Goal: Task Accomplishment & Management: Use online tool/utility

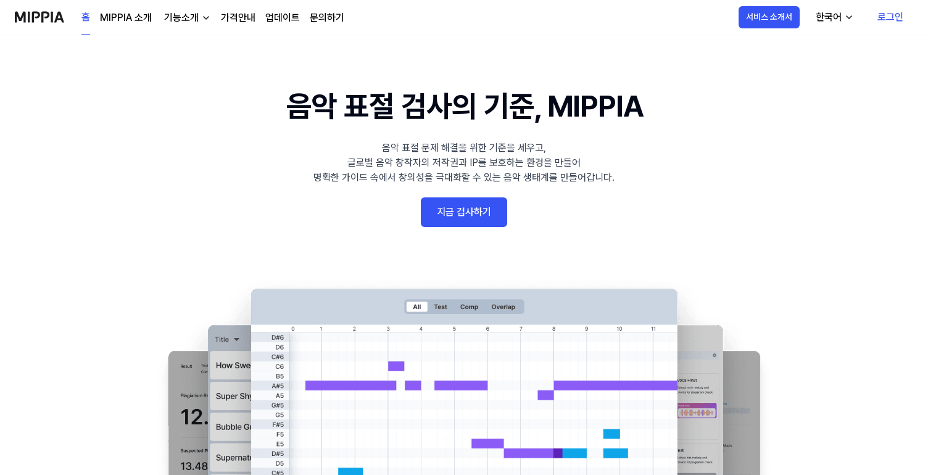
click at [888, 17] on link "로그인" at bounding box center [891, 17] width 46 height 35
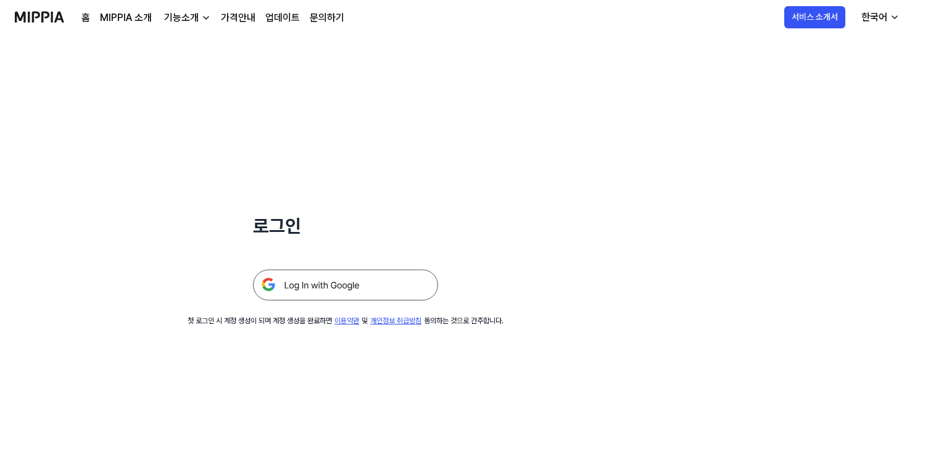
click at [350, 283] on img at bounding box center [345, 285] width 185 height 31
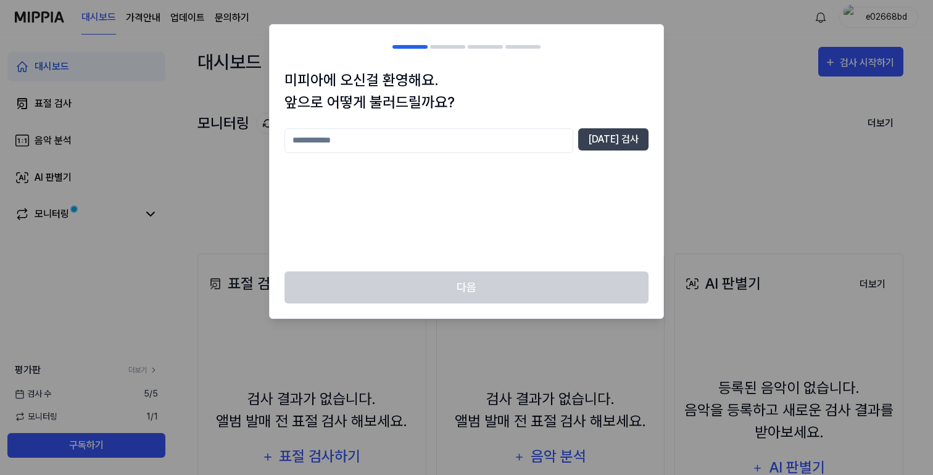
click at [550, 146] on input "text" at bounding box center [429, 140] width 289 height 25
type input "*"
click at [599, 140] on button "[DATE] 검사" at bounding box center [613, 139] width 70 height 22
click at [536, 141] on input "*" at bounding box center [429, 140] width 289 height 25
click at [627, 138] on button "[DATE] 검사" at bounding box center [613, 139] width 70 height 22
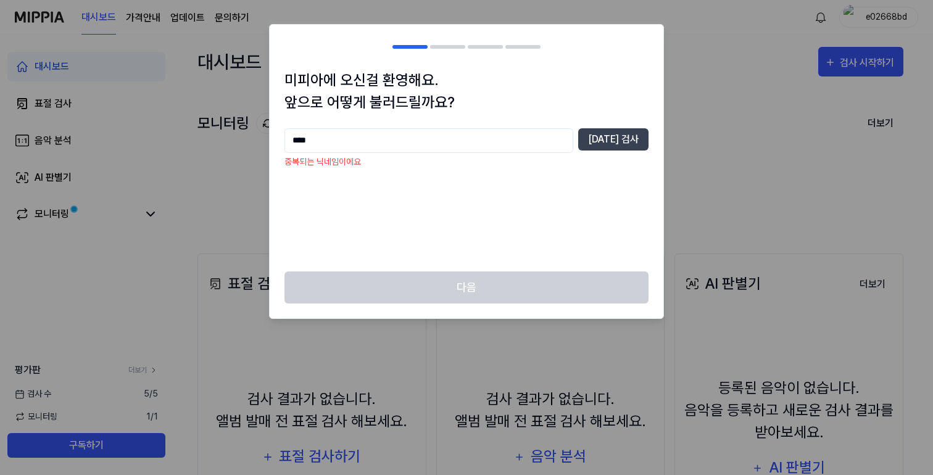
click at [496, 133] on input "****" at bounding box center [429, 140] width 289 height 25
type input "*********"
click at [604, 148] on button "[DATE] 검사" at bounding box center [613, 139] width 70 height 22
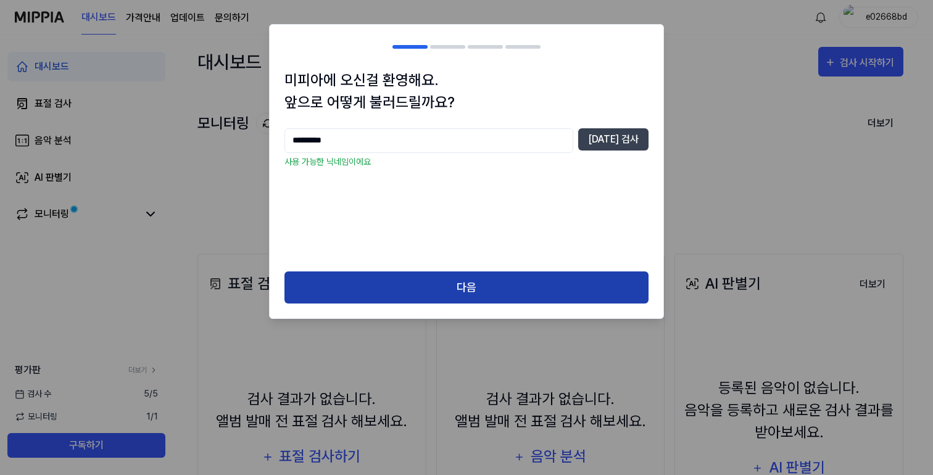
click at [520, 277] on button "다음" at bounding box center [467, 288] width 364 height 33
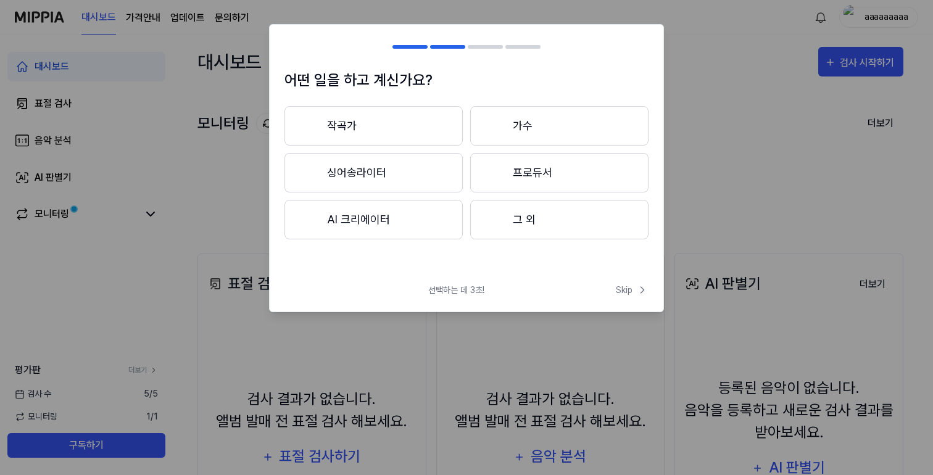
click at [412, 131] on button "작곡가" at bounding box center [374, 126] width 178 height 40
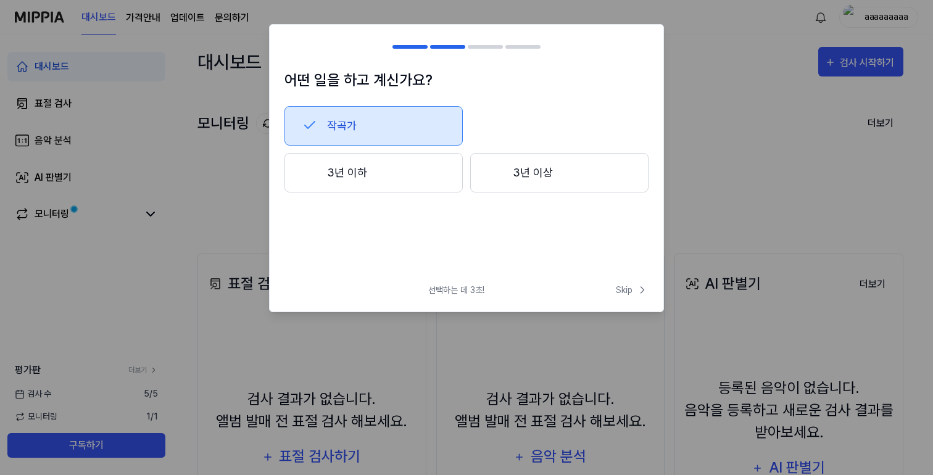
click at [439, 177] on button "3년 이하" at bounding box center [374, 173] width 178 height 40
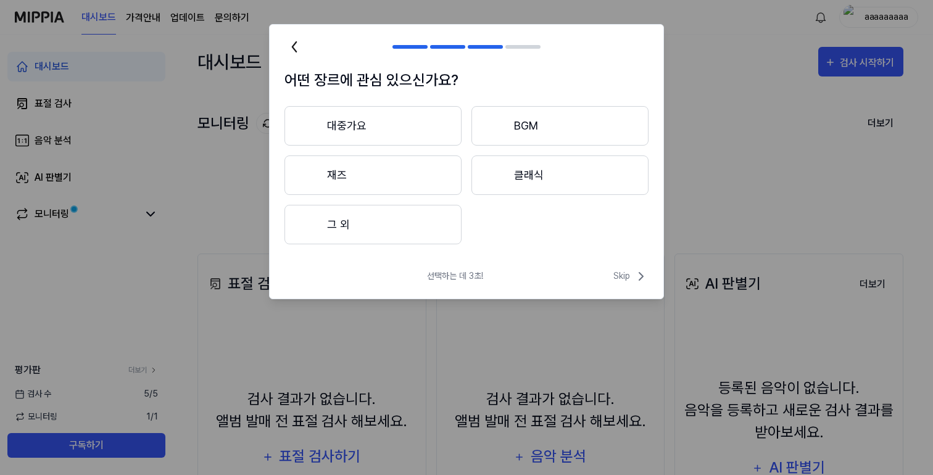
click at [402, 220] on button "그 외" at bounding box center [373, 225] width 177 height 40
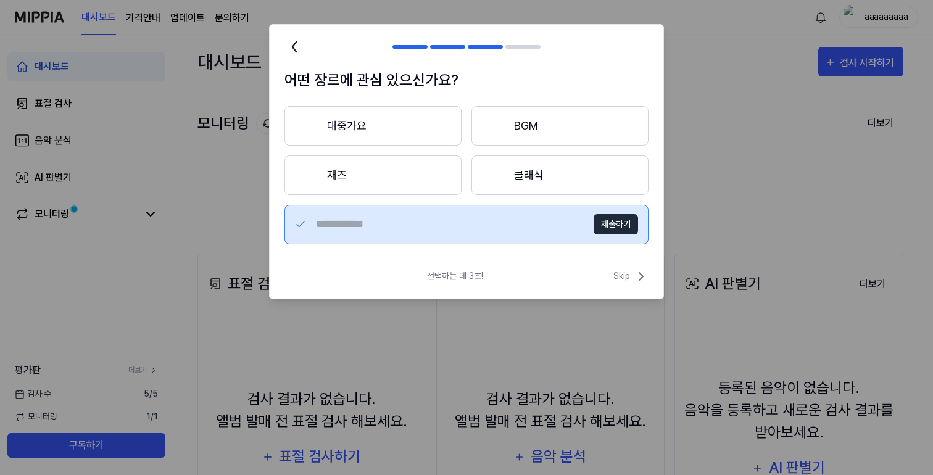
click at [454, 231] on input "text" at bounding box center [447, 225] width 263 height 20
type input "*"
click at [412, 130] on button "대중가요" at bounding box center [373, 126] width 177 height 40
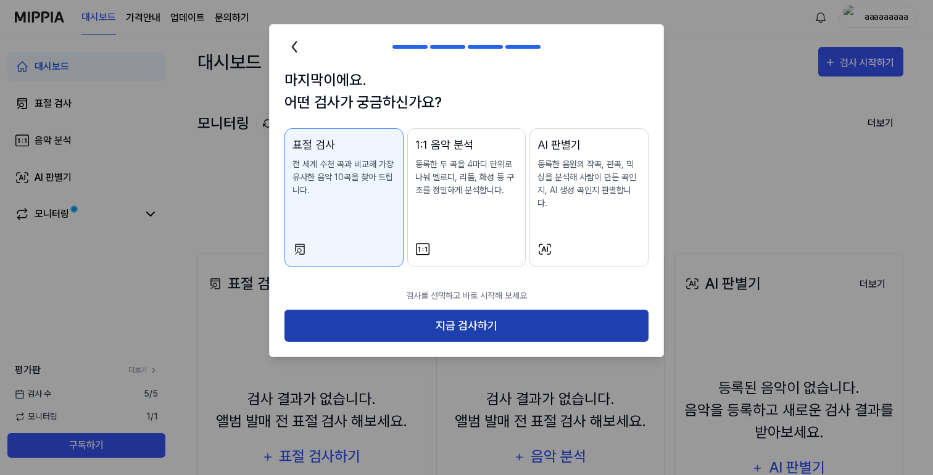
click at [527, 310] on button "지금 검사하기" at bounding box center [467, 326] width 364 height 33
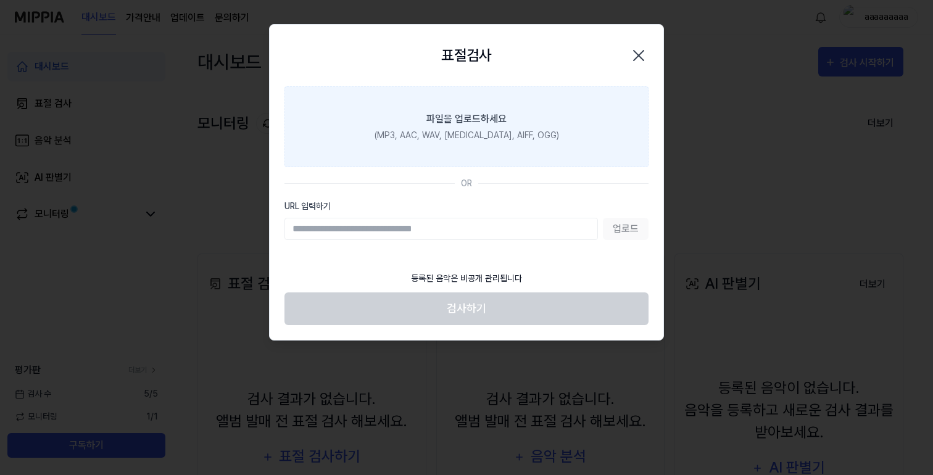
click at [495, 135] on div "(MP3, AAC, WAV, [MEDICAL_DATA], AIFF, OGG)" at bounding box center [467, 135] width 185 height 13
click at [0, 0] on input "파일을 업로드하세요 (MP3, AAC, WAV, [MEDICAL_DATA], AIFF, OGG)" at bounding box center [0, 0] width 0 height 0
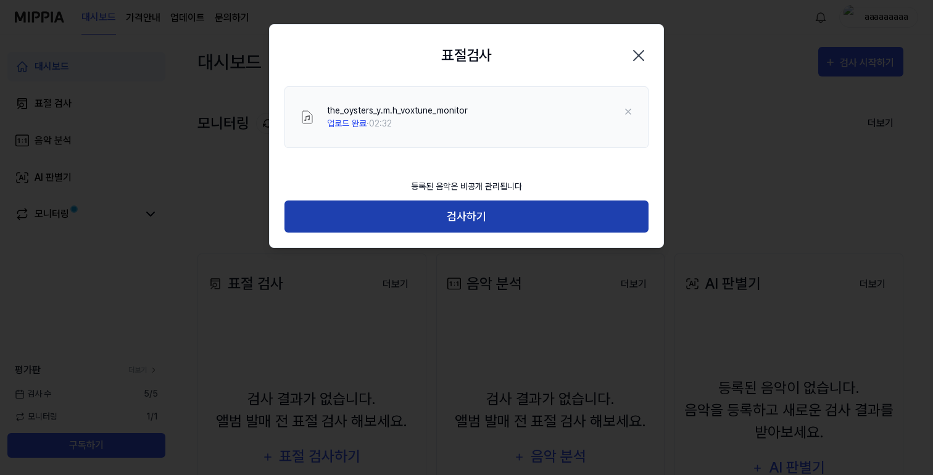
click at [557, 214] on button "검사하기" at bounding box center [467, 217] width 364 height 33
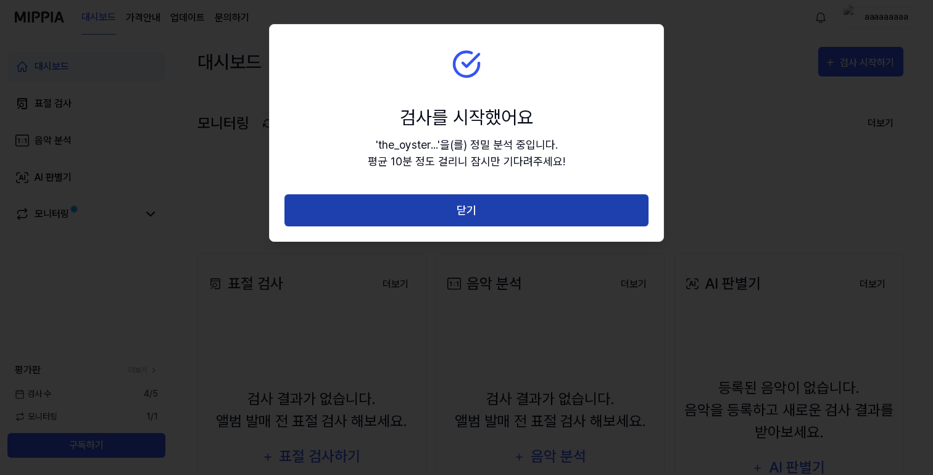
click at [552, 207] on button "닫기" at bounding box center [467, 210] width 364 height 33
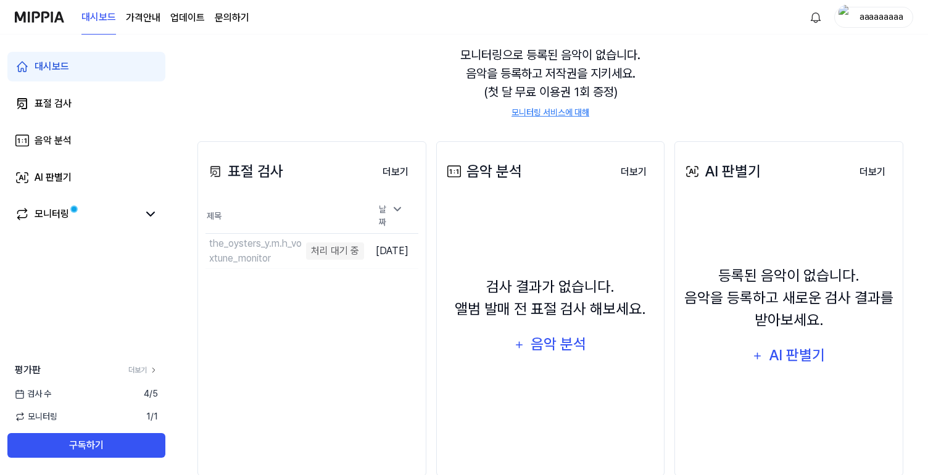
scroll to position [138, 0]
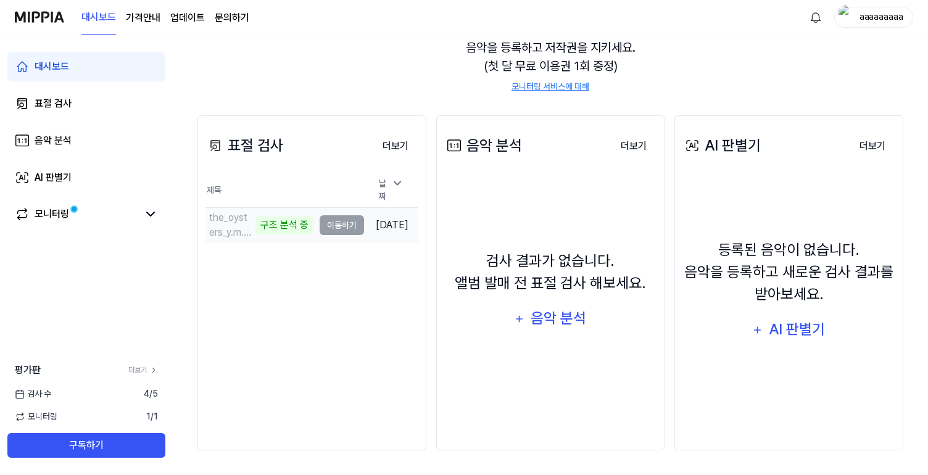
click at [318, 221] on td "the_oysters_y.m.h_voxtune_monitor 구조 분석 중 이동하기" at bounding box center [285, 225] width 159 height 35
click at [256, 141] on div "표절 검사" at bounding box center [245, 146] width 78 height 22
click at [391, 140] on button "더보기" at bounding box center [396, 146] width 46 height 25
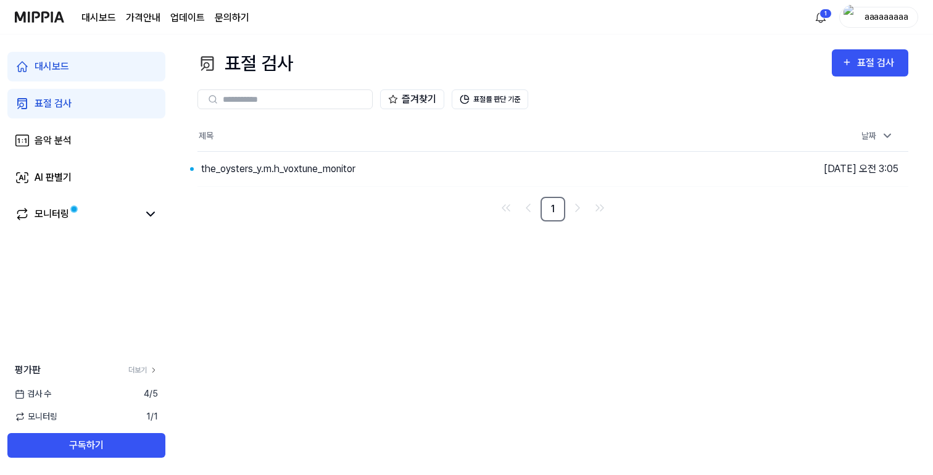
click at [592, 276] on div "표절 검사 표절 검사 표절 검사 음악 분석 AI 판별기 즐겨찾기 표절률 판단 기준 제목 날짜 the_oysters_y.m.h_voxtune_m…" at bounding box center [553, 255] width 760 height 441
click at [653, 164] on button "이동하기" at bounding box center [654, 169] width 44 height 20
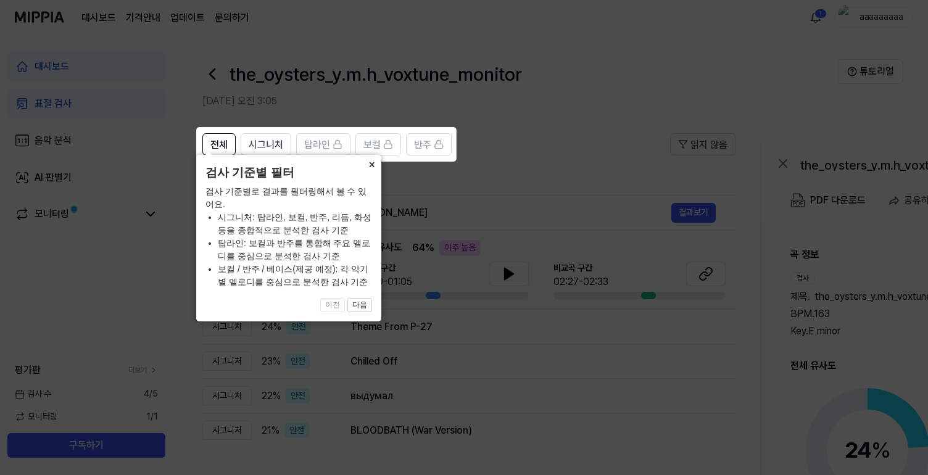
click at [370, 172] on button "×" at bounding box center [372, 163] width 20 height 17
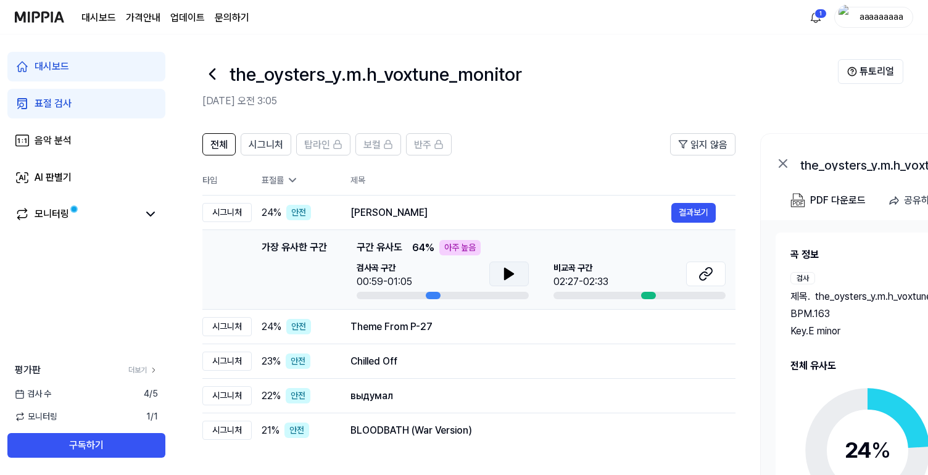
click at [505, 268] on icon at bounding box center [509, 273] width 9 height 11
click at [506, 275] on icon at bounding box center [506, 274] width 2 height 10
click at [710, 271] on icon at bounding box center [706, 274] width 15 height 15
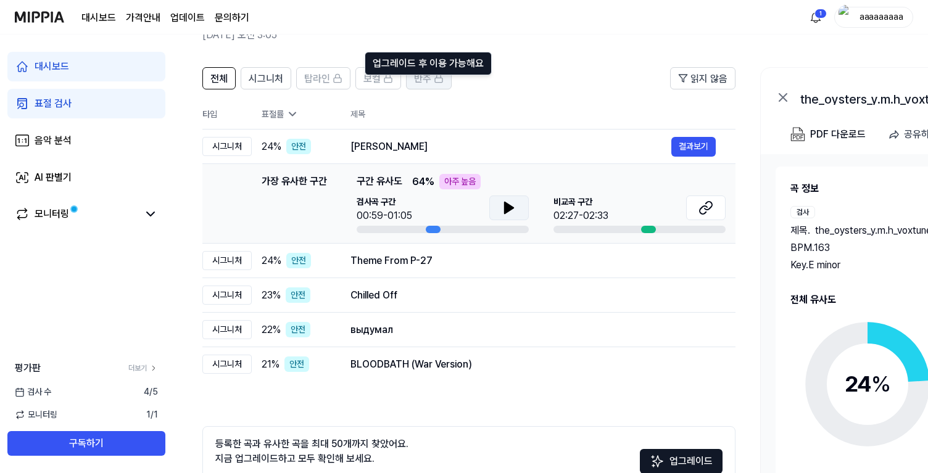
scroll to position [149, 0]
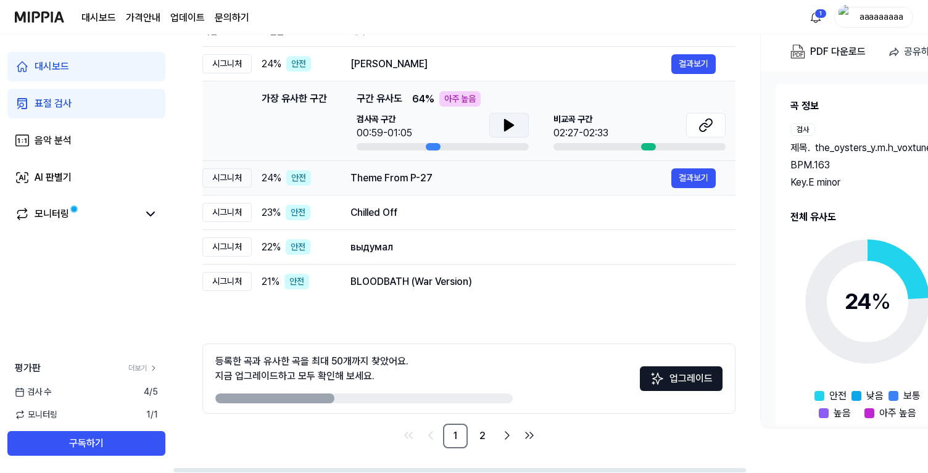
click at [478, 178] on div "Theme From P-27" at bounding box center [511, 178] width 321 height 15
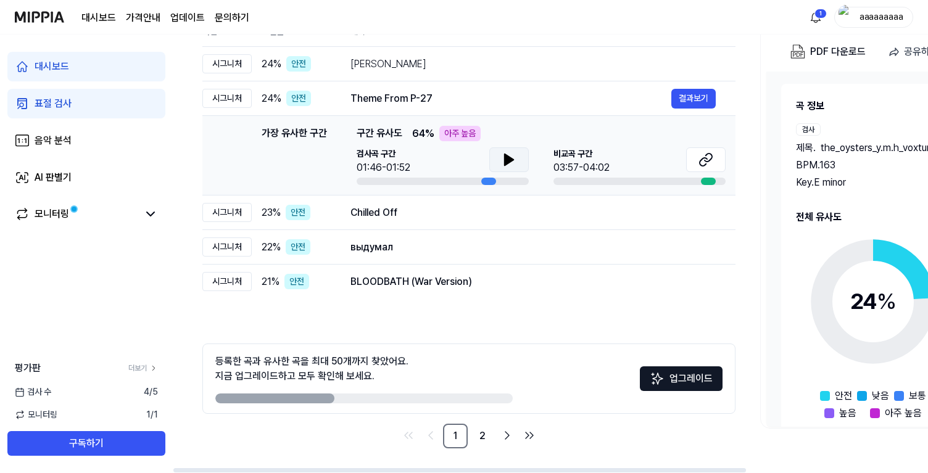
click at [498, 164] on button at bounding box center [509, 160] width 40 height 25
click at [484, 206] on div "Chilled Off" at bounding box center [511, 213] width 321 height 15
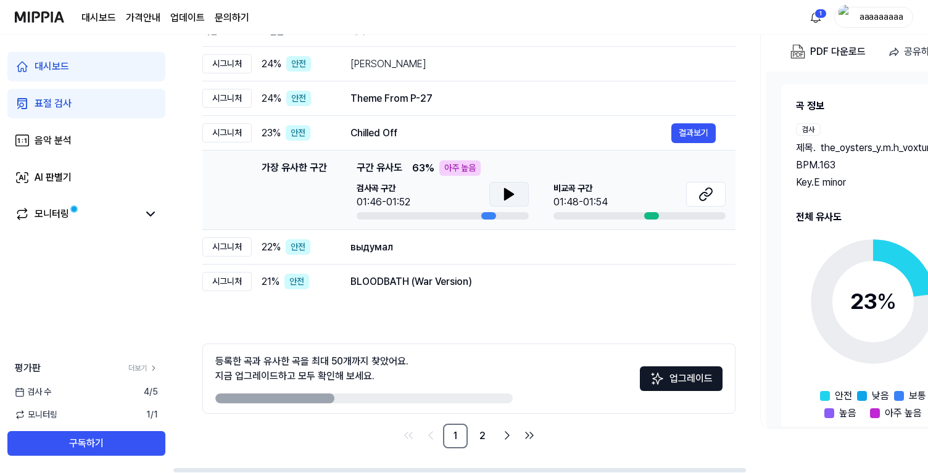
click at [496, 196] on button at bounding box center [509, 194] width 40 height 25
click at [486, 241] on div "выдумал" at bounding box center [511, 247] width 321 height 15
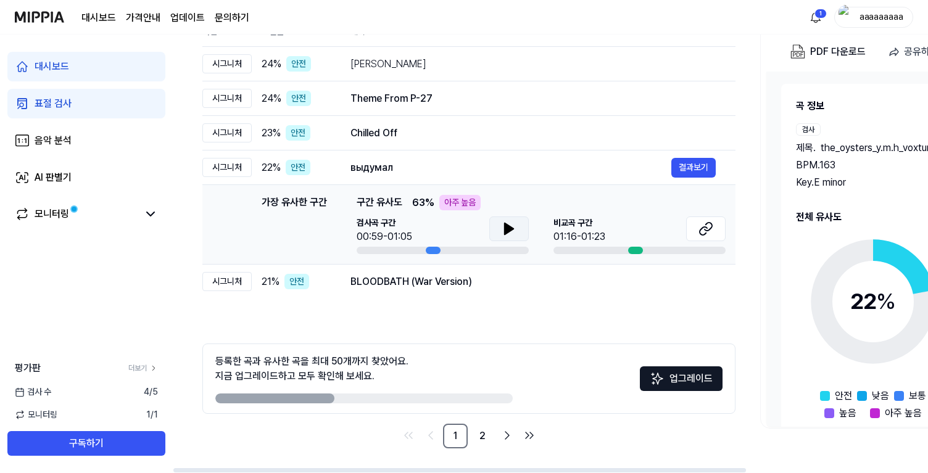
click at [505, 227] on icon at bounding box center [509, 228] width 9 height 11
click at [494, 277] on div "BLOODBATH (War Version)" at bounding box center [511, 282] width 321 height 15
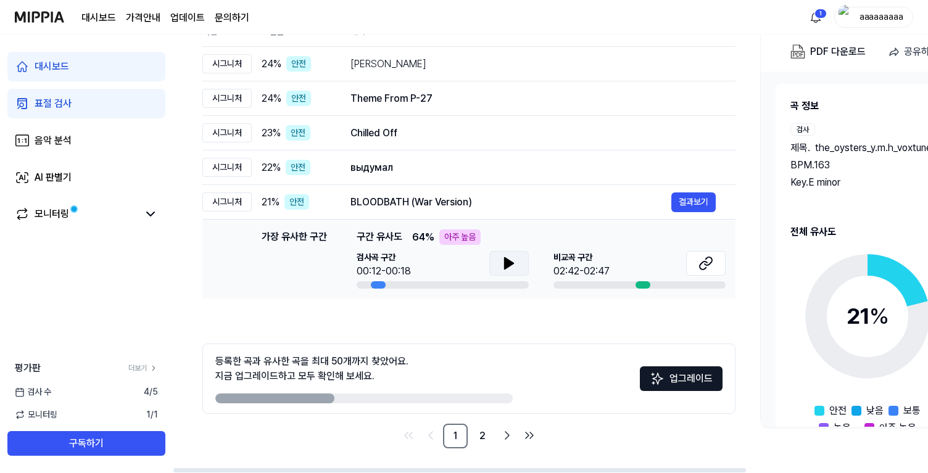
click at [499, 259] on button at bounding box center [509, 263] width 40 height 25
click at [502, 269] on icon at bounding box center [509, 263] width 15 height 15
click at [709, 262] on icon at bounding box center [706, 263] width 15 height 15
click at [485, 435] on link "2" at bounding box center [482, 436] width 25 height 25
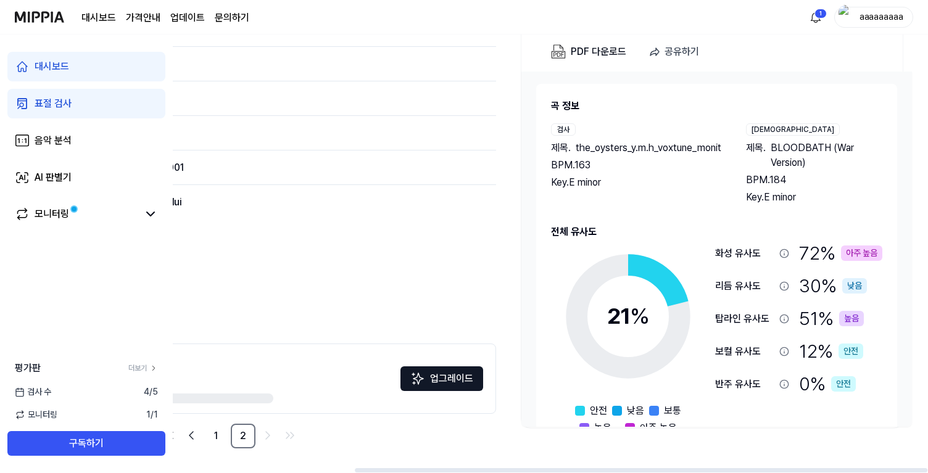
click at [808, 255] on div "72 % 아주 높음" at bounding box center [840, 253] width 83 height 28
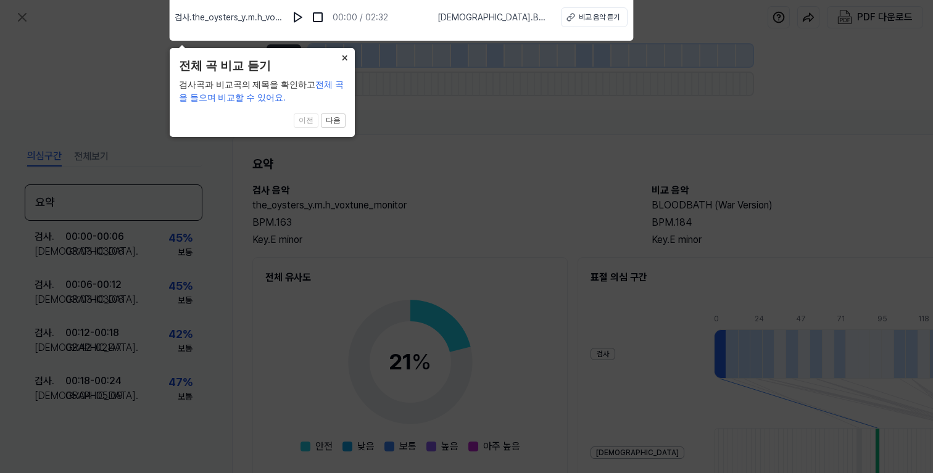
click at [341, 58] on button "×" at bounding box center [345, 56] width 20 height 17
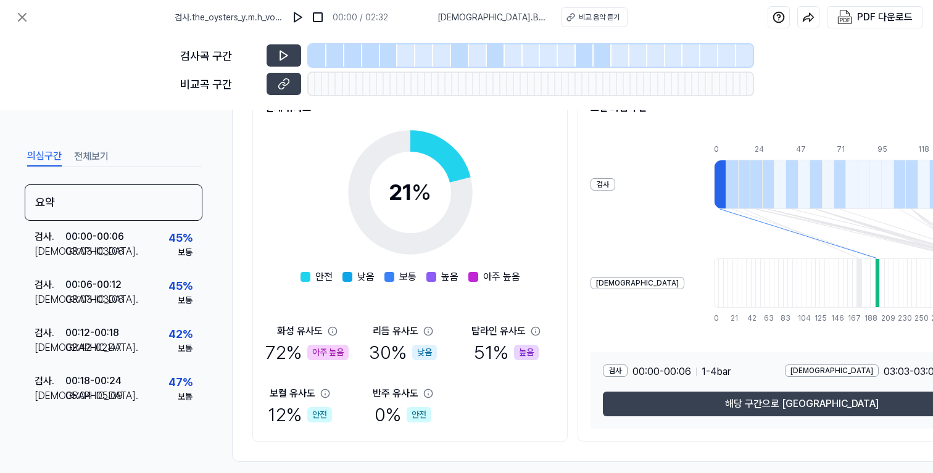
scroll to position [188, 0]
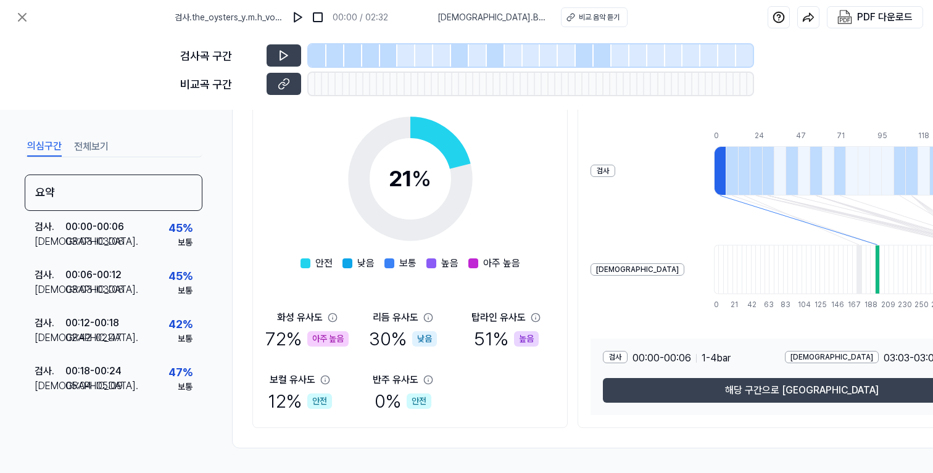
click at [280, 336] on div "72 % 아주 높음" at bounding box center [306, 339] width 83 height 28
click at [337, 335] on div "아주 높음" at bounding box center [327, 338] width 41 height 15
click at [469, 260] on span at bounding box center [473, 264] width 10 height 10
click at [281, 328] on div "72 % 아주 높음" at bounding box center [306, 339] width 83 height 28
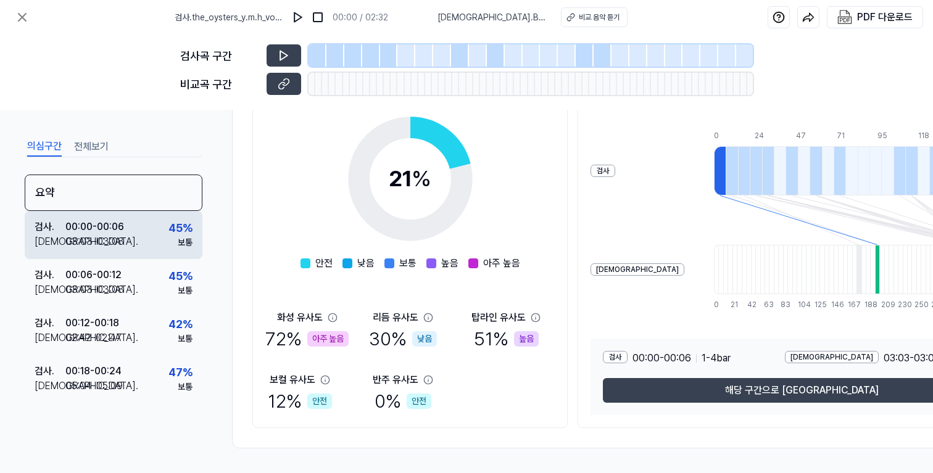
click at [86, 237] on div "03:03 - 03:08" at bounding box center [94, 242] width 59 height 15
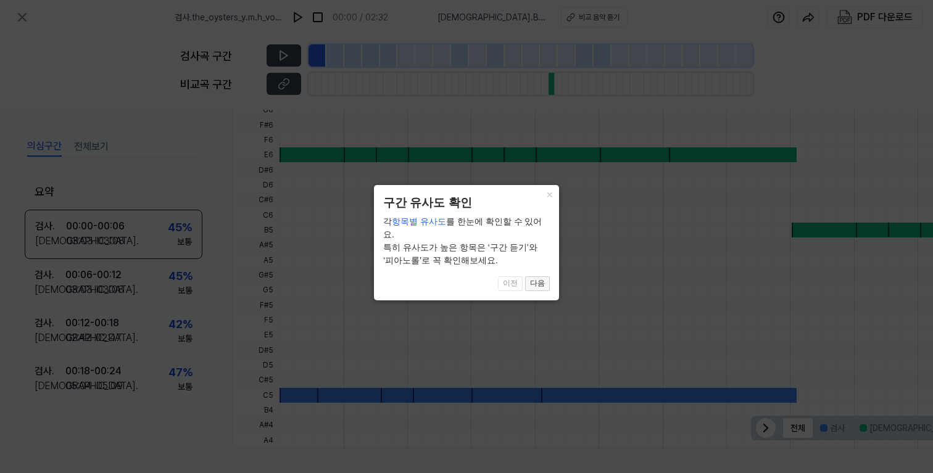
click at [544, 277] on button "다음" at bounding box center [537, 284] width 25 height 15
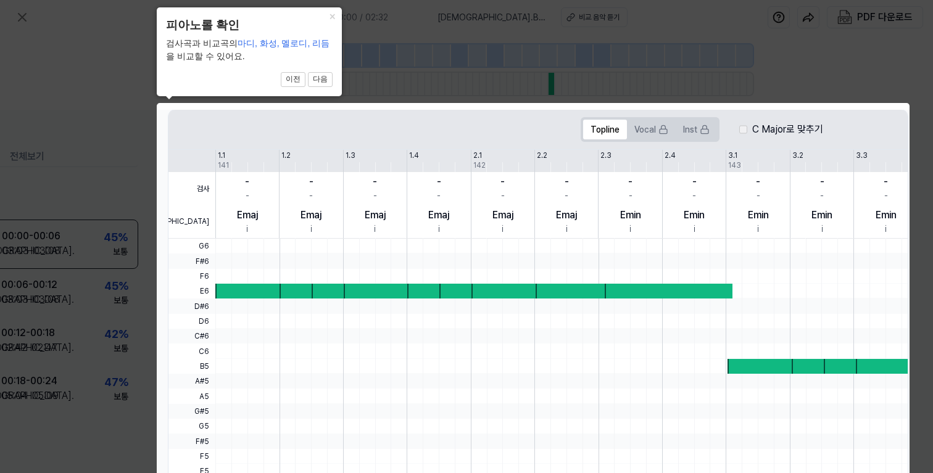
click button "×" at bounding box center [332, 15] width 20 height 17
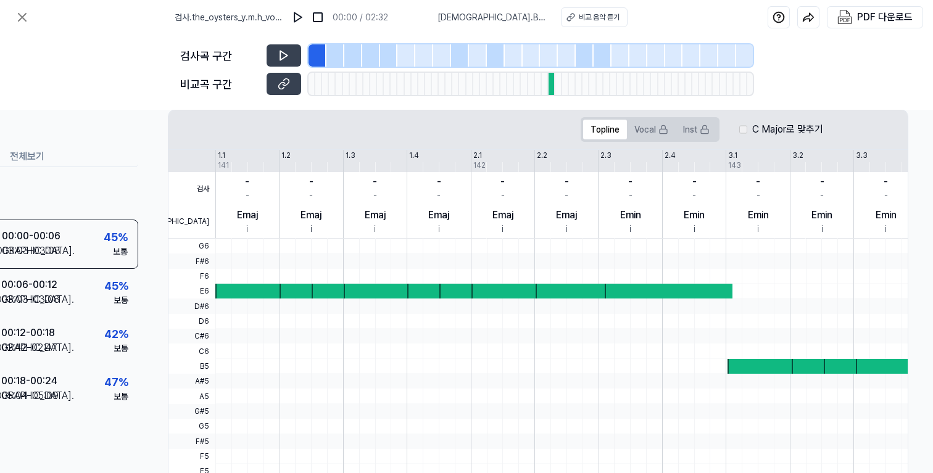
click at [217, 291] on div at bounding box center [249, 291] width 69 height 15
click at [281, 50] on icon at bounding box center [284, 55] width 12 height 12
click at [285, 89] on icon at bounding box center [284, 84] width 12 height 12
click at [26, 18] on icon at bounding box center [22, 17] width 15 height 15
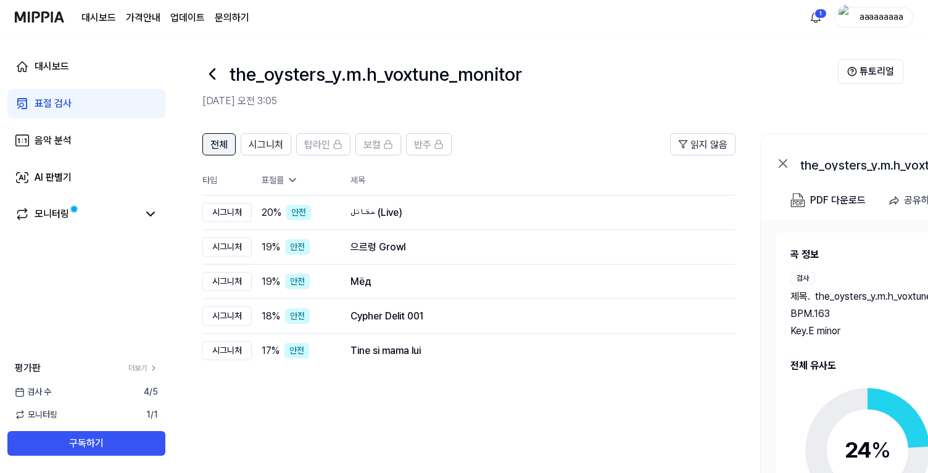
click at [225, 147] on span "전체" at bounding box center [218, 145] width 17 height 15
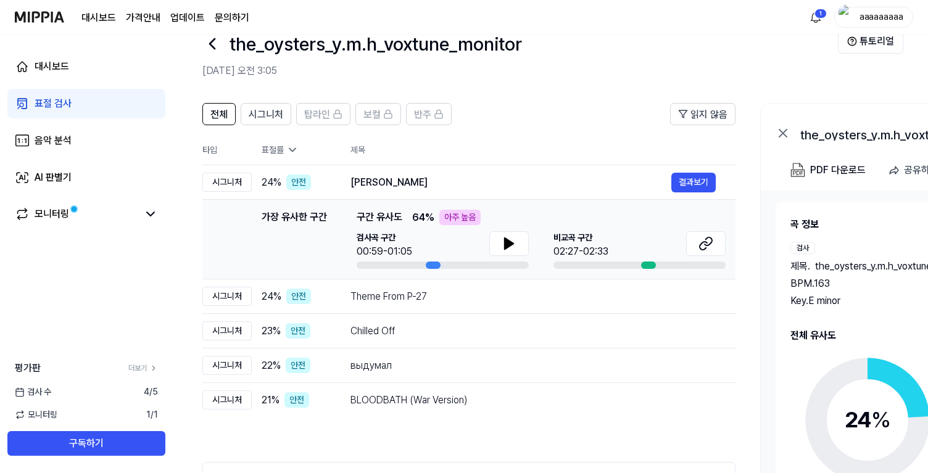
scroll to position [36, 0]
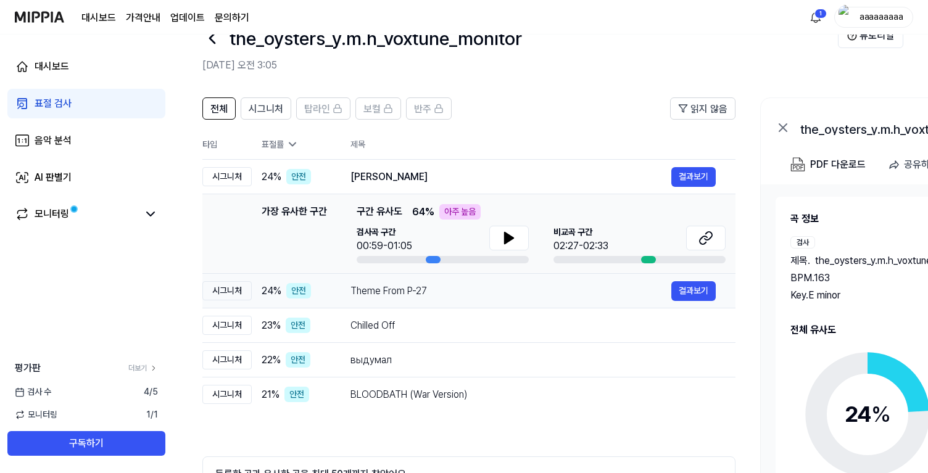
click at [387, 293] on div "Theme From P-27" at bounding box center [511, 291] width 321 height 15
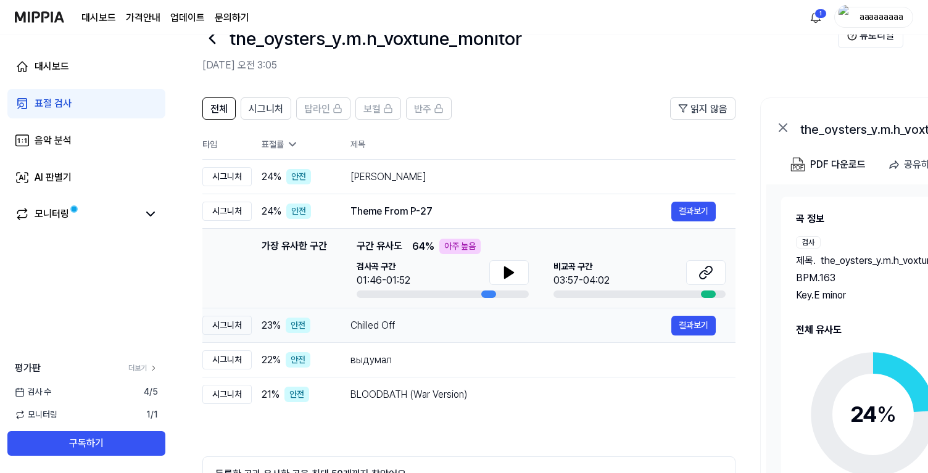
click at [383, 316] on div "Chilled Off 결과보기" at bounding box center [533, 326] width 365 height 20
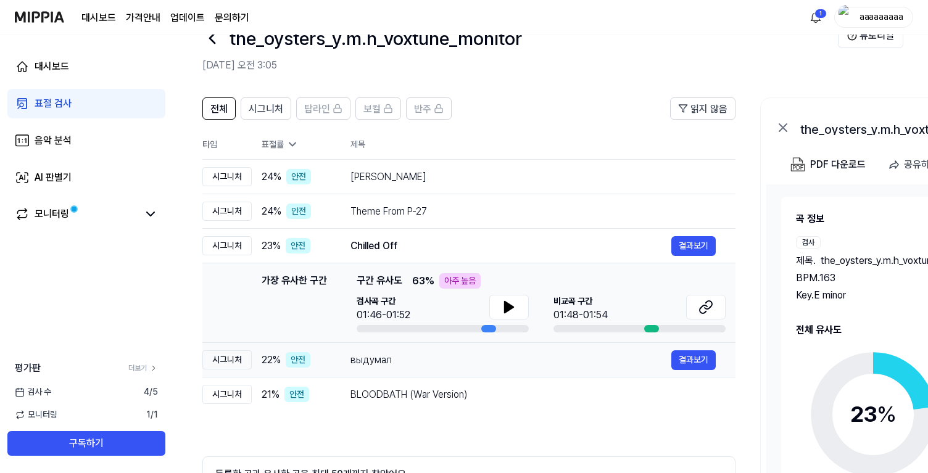
click at [389, 353] on div "выдумал" at bounding box center [511, 360] width 321 height 15
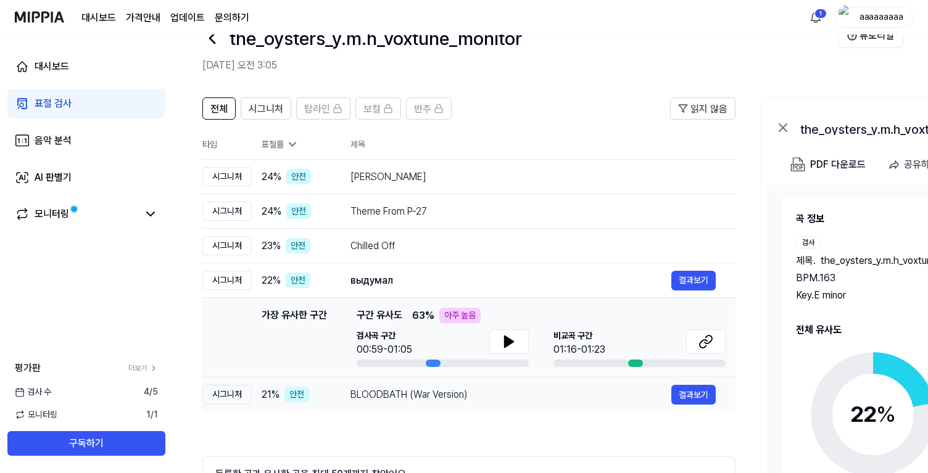
click at [395, 383] on td "BLOODBATH (War Version) 결과보기" at bounding box center [533, 395] width 405 height 35
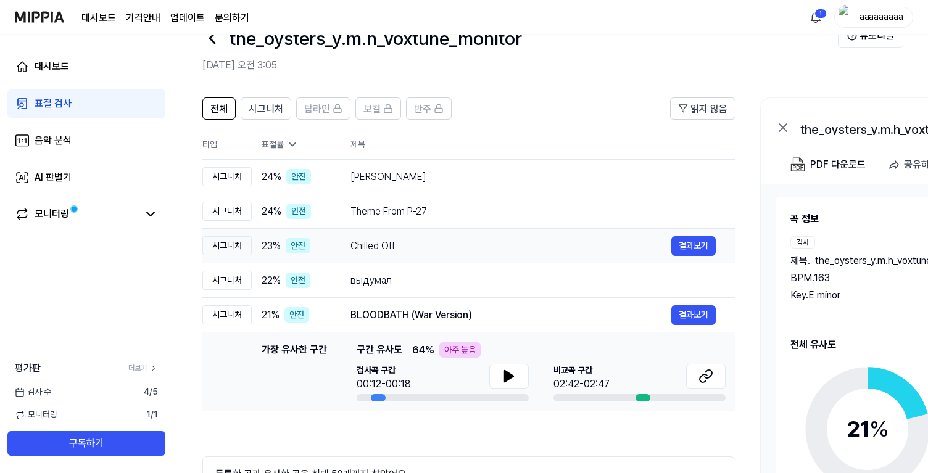
scroll to position [149, 0]
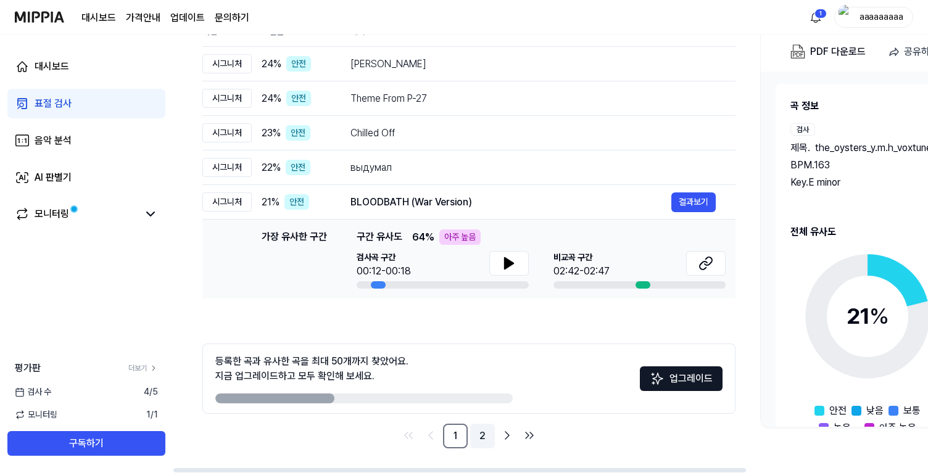
click at [471, 439] on link "2" at bounding box center [482, 436] width 25 height 25
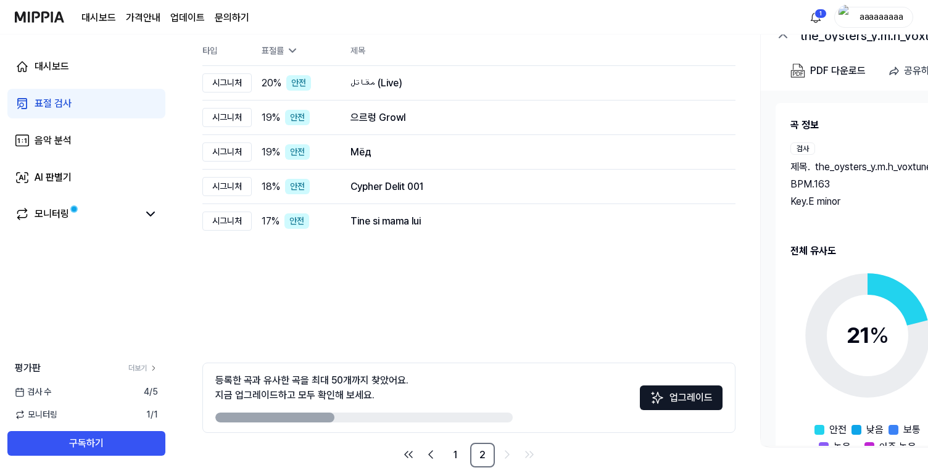
scroll to position [0, 0]
